Goal: Navigation & Orientation: Go to known website

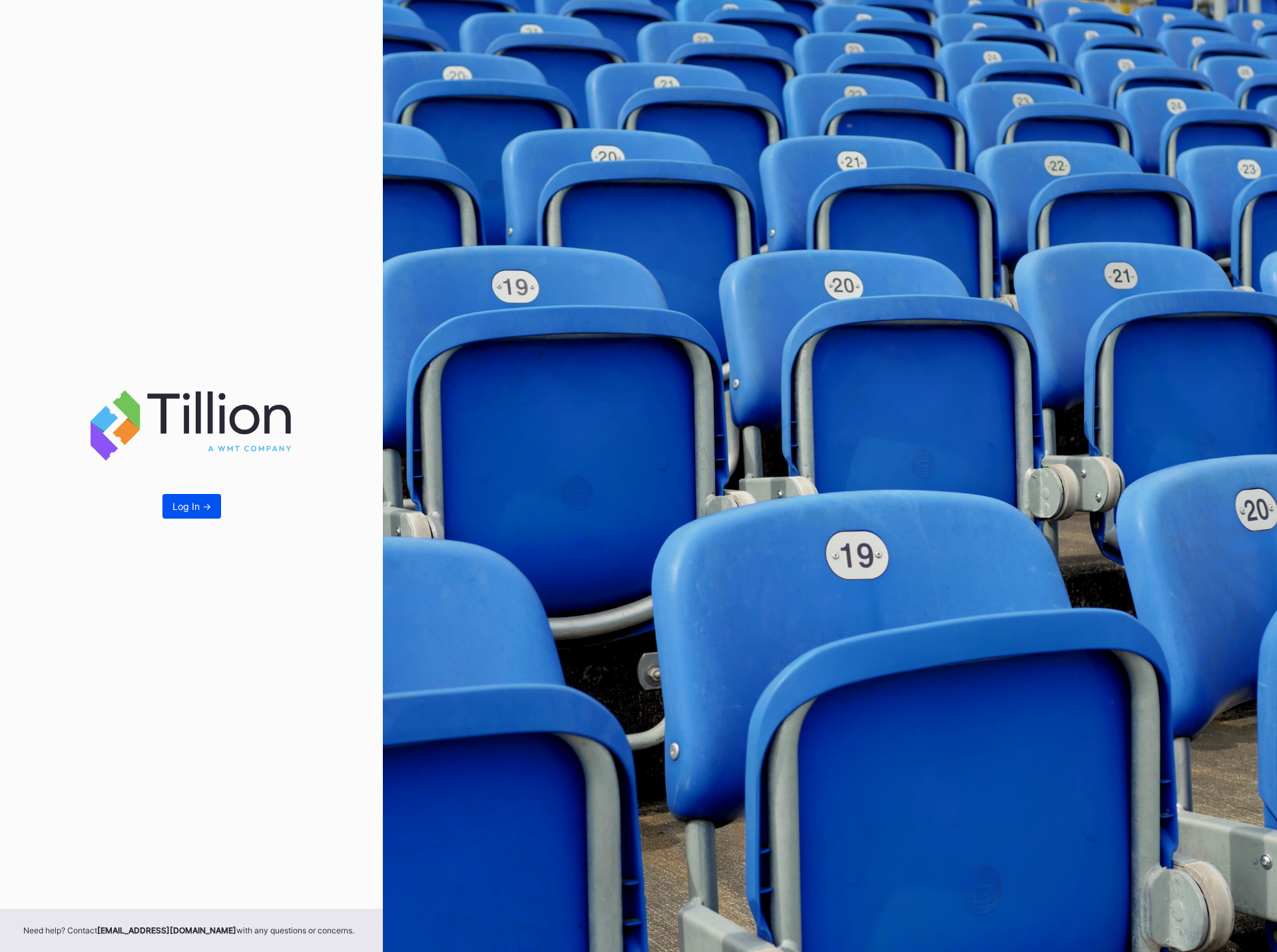
click at [206, 508] on div "Log In ->" at bounding box center [192, 506] width 39 height 11
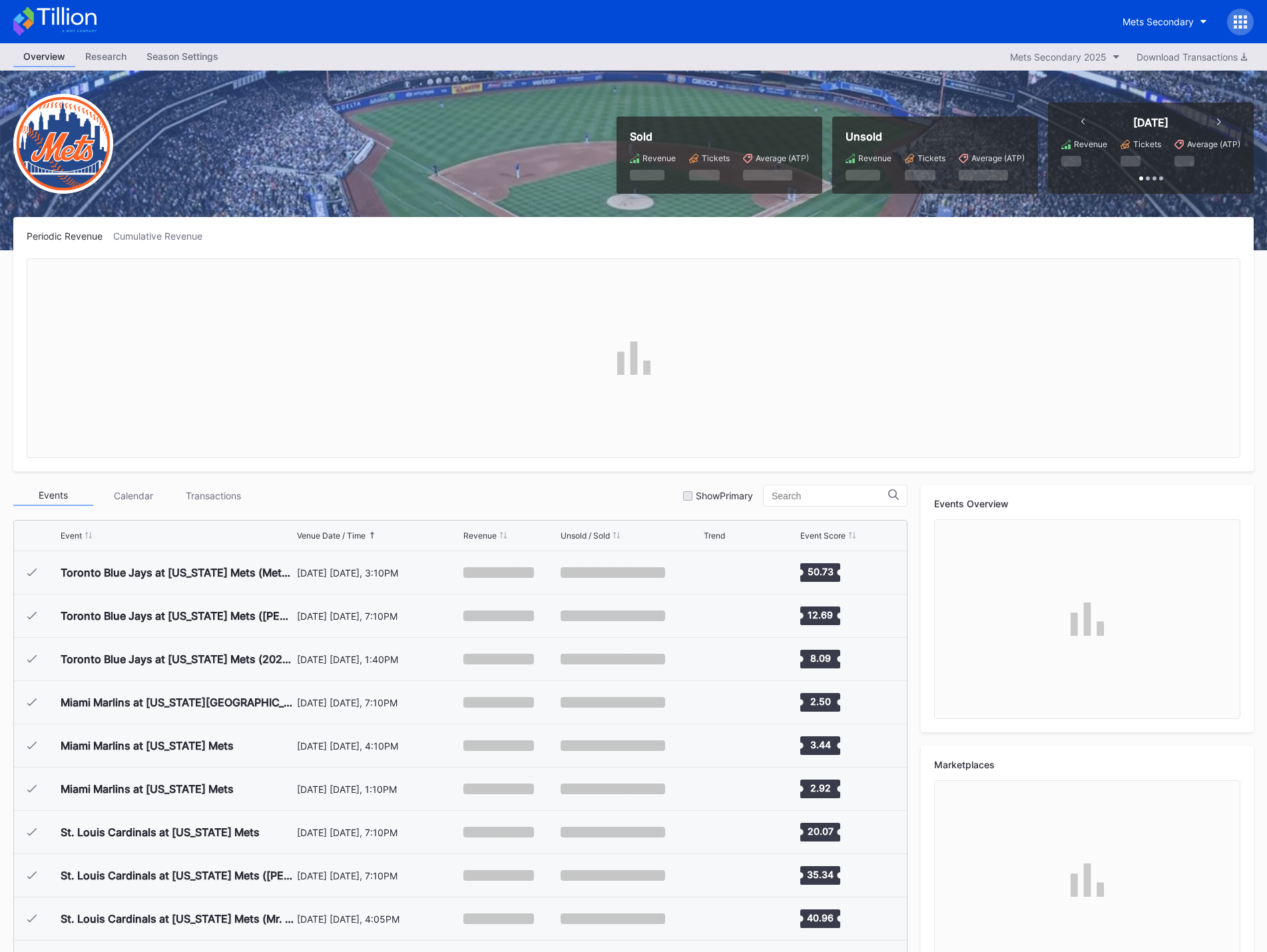
scroll to position [2814, 0]
